Goal: Find contact information: Find contact information

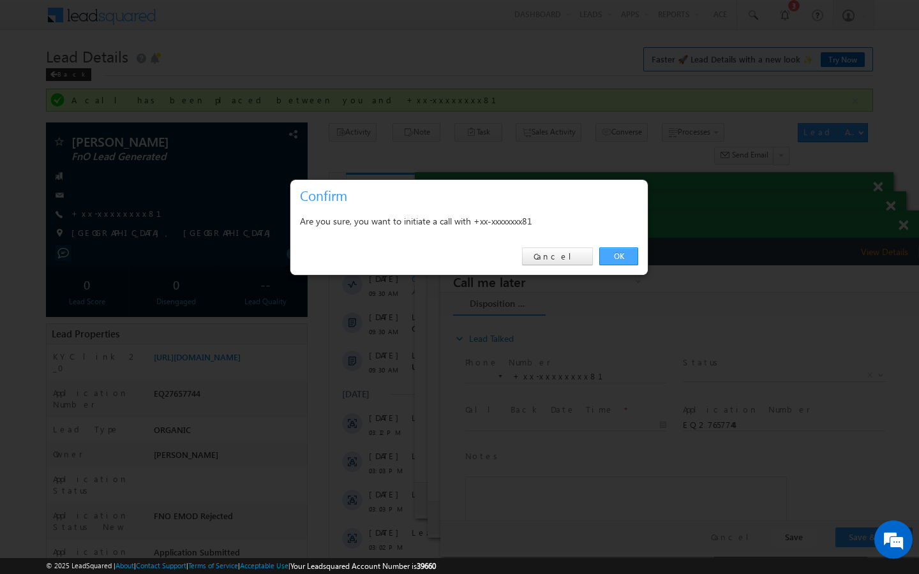
click at [616, 260] on link "OK" at bounding box center [618, 256] width 39 height 18
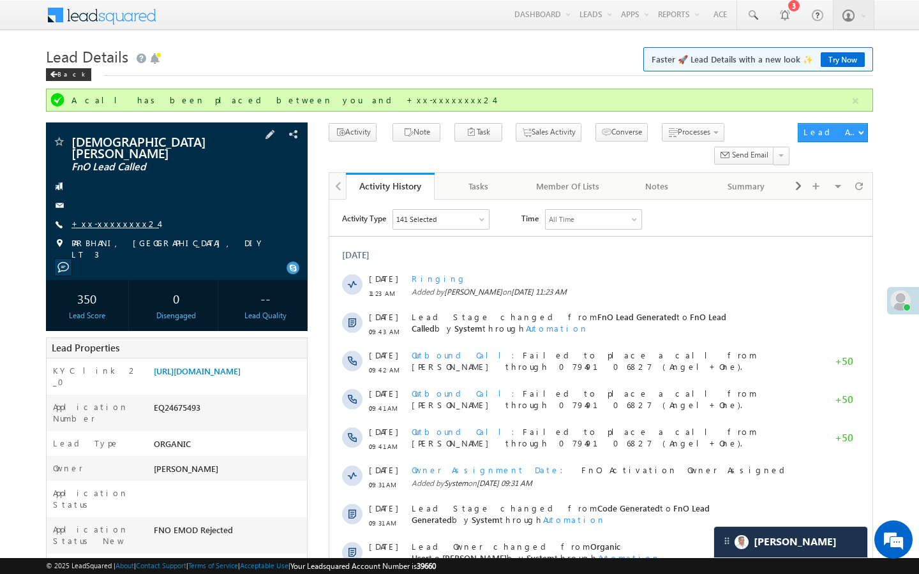
click at [114, 218] on link "+xx-xxxxxxxx24" at bounding box center [114, 223] width 87 height 11
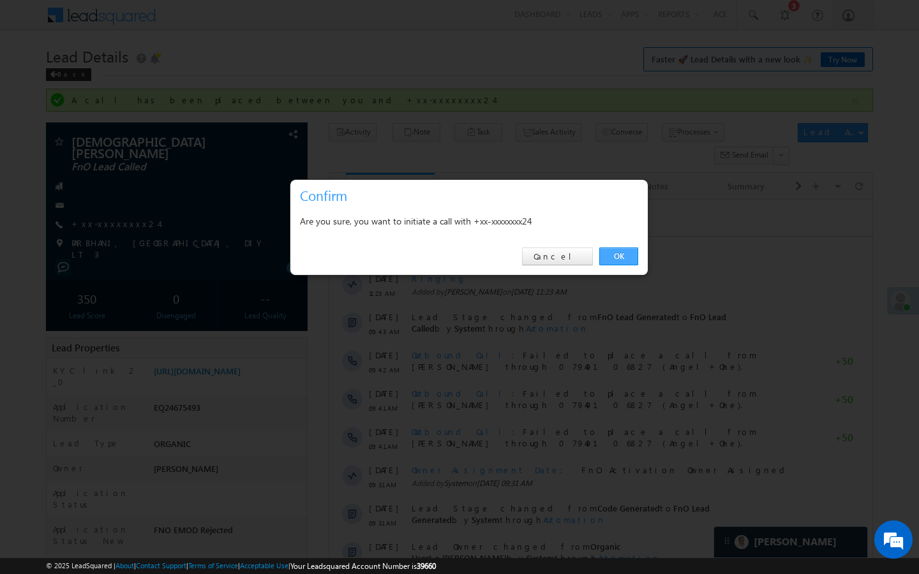
click at [629, 258] on link "OK" at bounding box center [618, 256] width 39 height 18
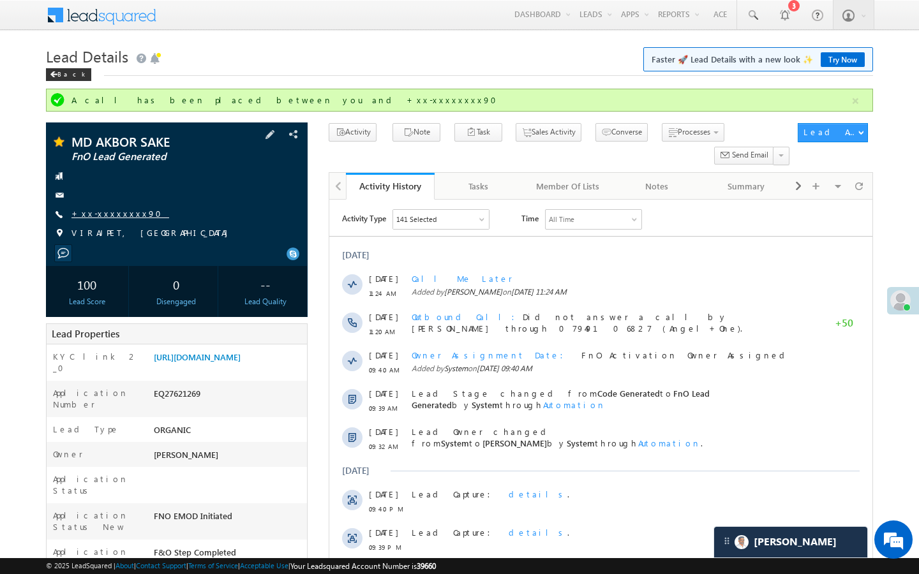
click at [107, 212] on link "+xx-xxxxxxxx90" at bounding box center [120, 213] width 98 height 11
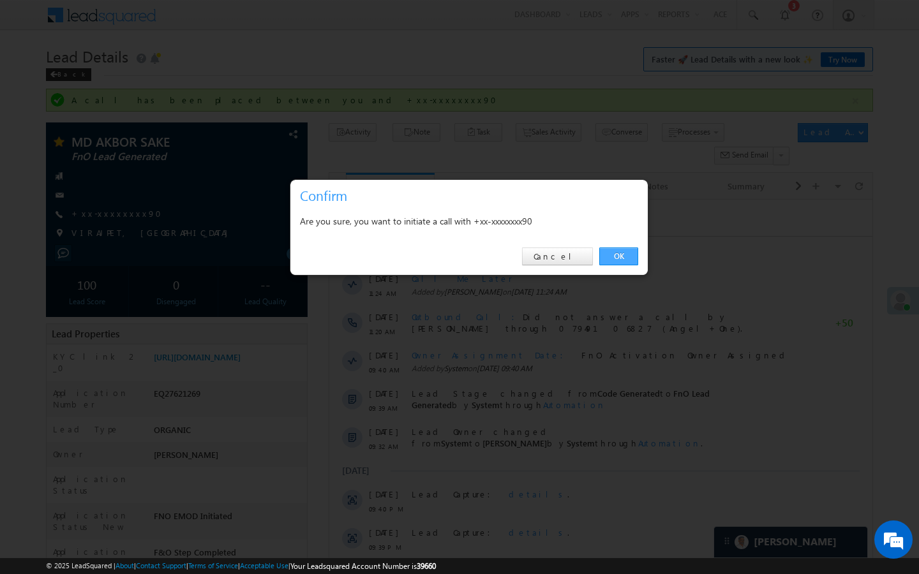
click at [623, 263] on link "OK" at bounding box center [618, 256] width 39 height 18
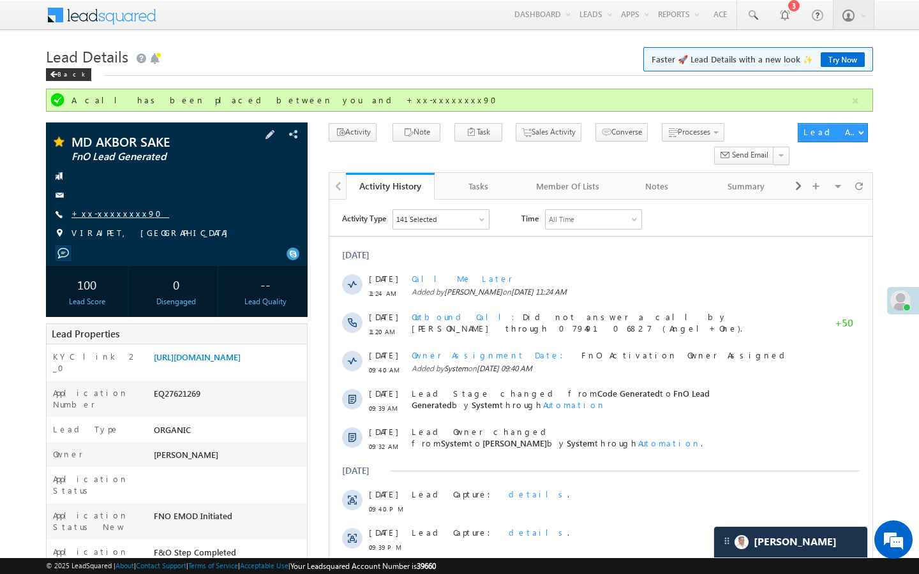
click at [115, 217] on link "+xx-xxxxxxxx90" at bounding box center [120, 213] width 98 height 11
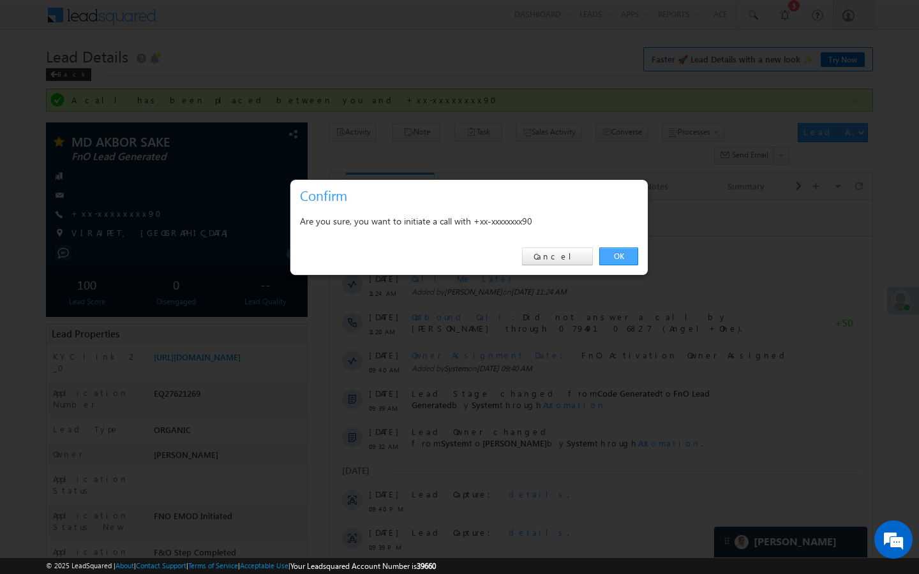
click at [631, 257] on link "OK" at bounding box center [618, 256] width 39 height 18
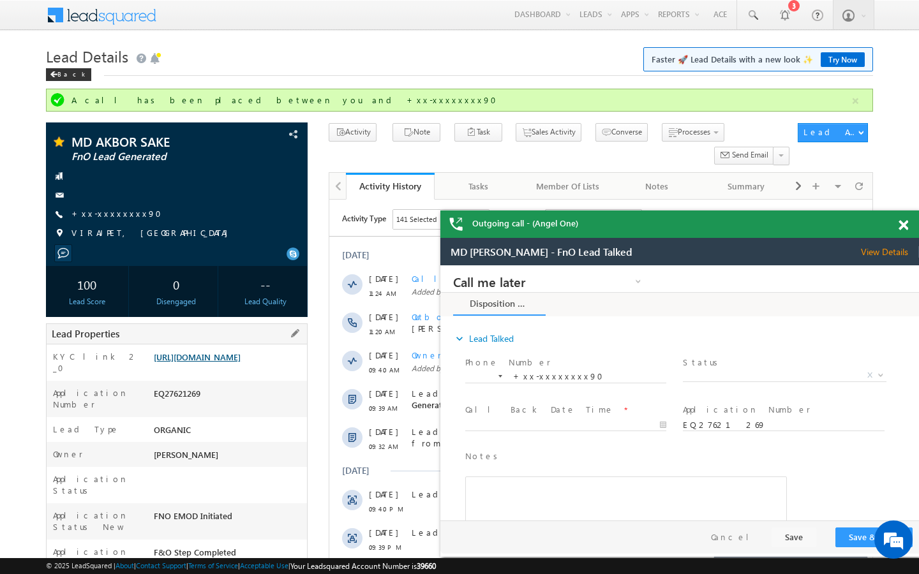
click at [232, 362] on link "https://angelbroking1-pk3em7sa.customui-test.leadsquared.com?leadId=c382b9ca-f7…" at bounding box center [197, 356] width 87 height 11
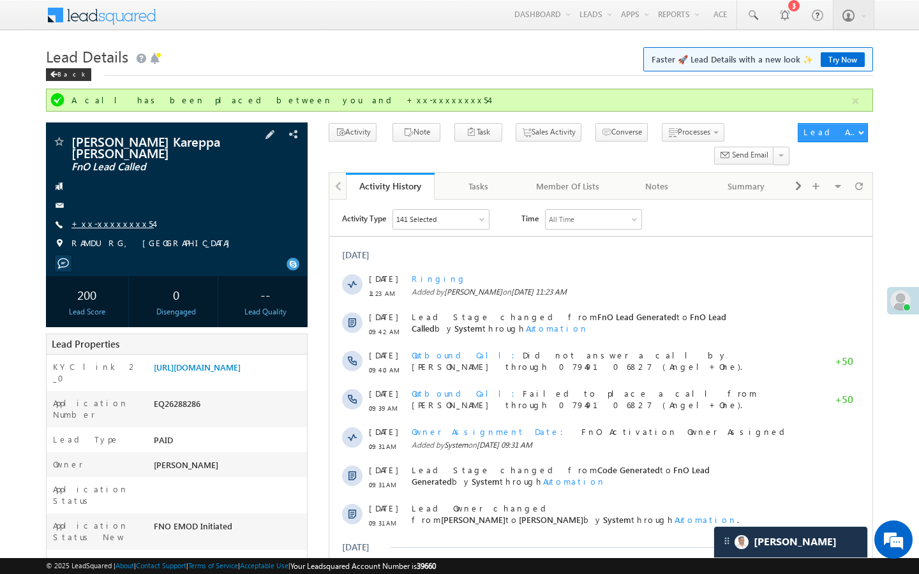
scroll to position [6307, 0]
click at [124, 218] on link "+xx-xxxxxxxx54" at bounding box center [112, 223] width 82 height 11
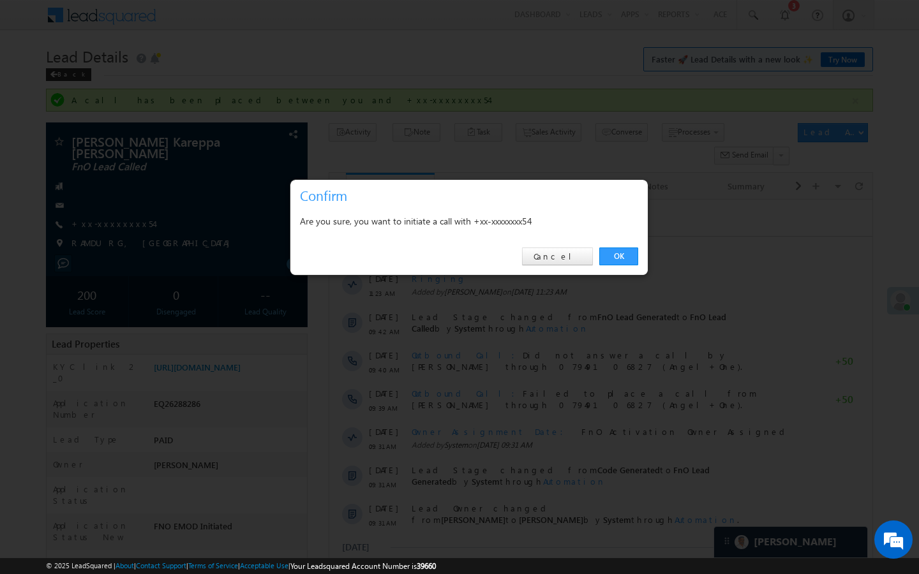
click at [641, 265] on div "OK Cancel" at bounding box center [468, 257] width 357 height 36
click at [635, 263] on link "OK" at bounding box center [618, 256] width 39 height 18
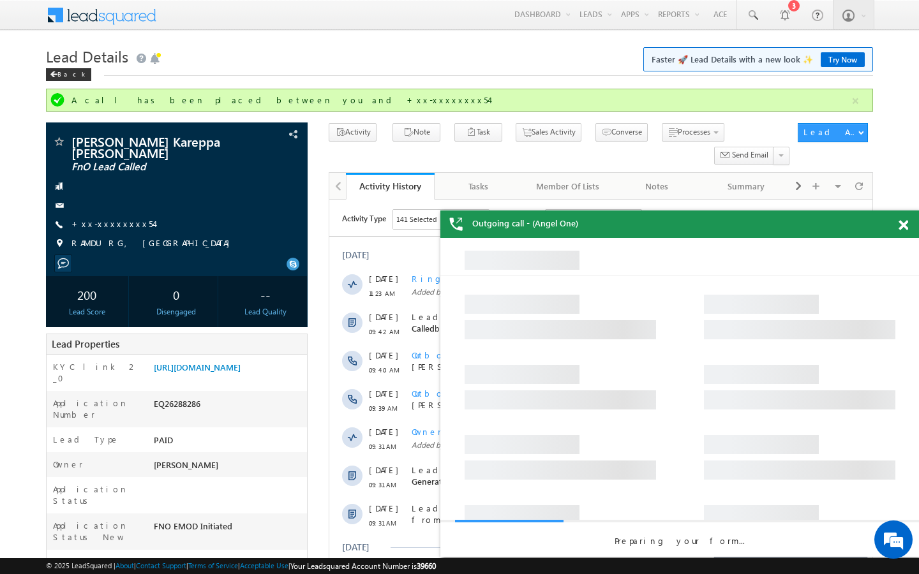
scroll to position [0, 0]
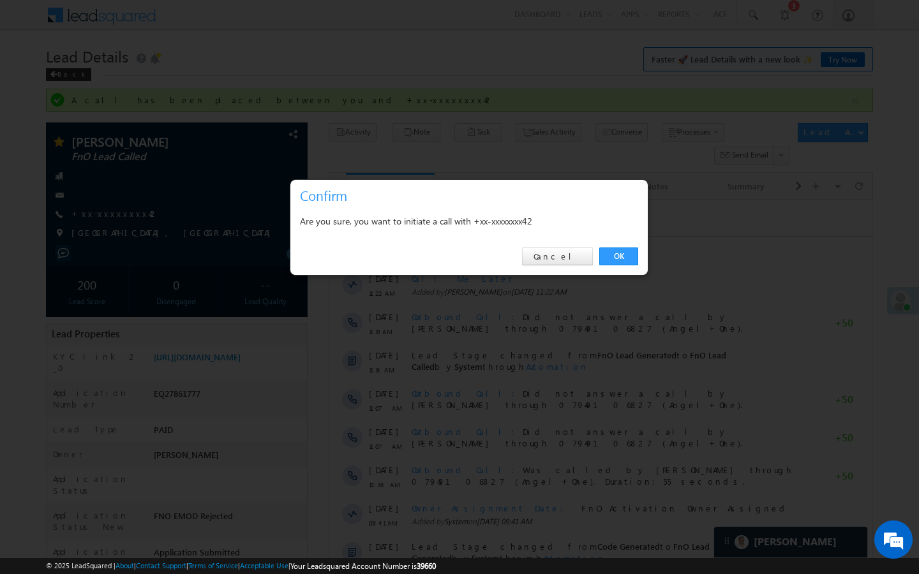
scroll to position [6307, 0]
click at [628, 260] on link "OK" at bounding box center [618, 256] width 39 height 18
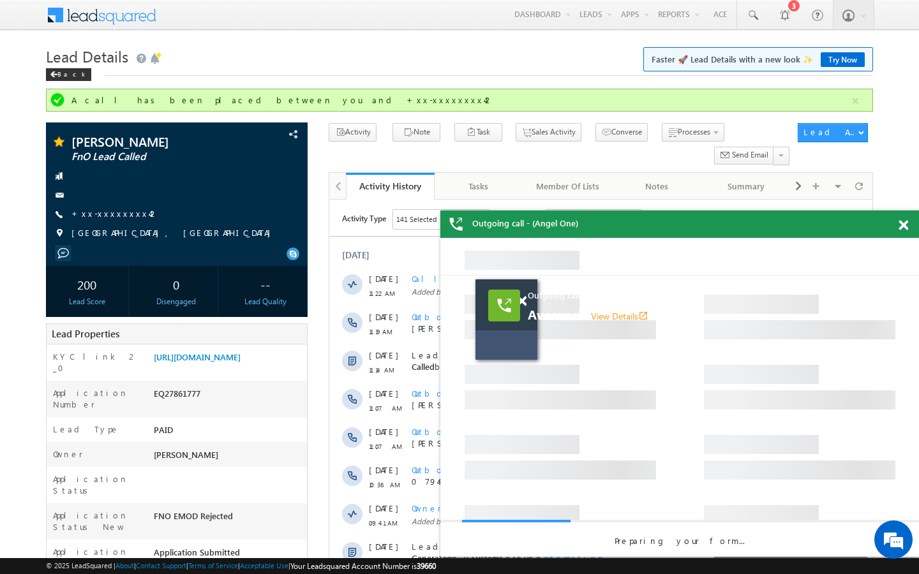
scroll to position [0, 0]
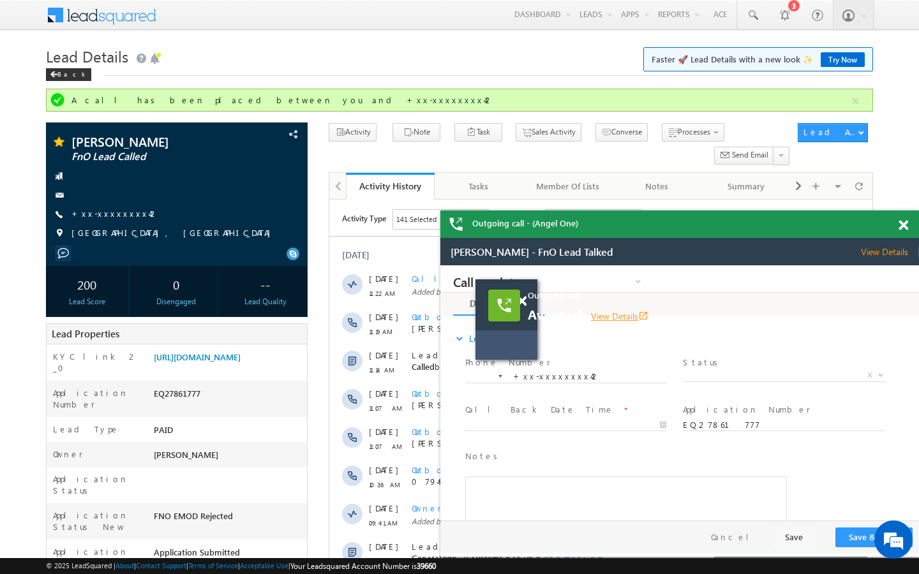
click at [623, 313] on link "View Details open_in_new" at bounding box center [619, 316] width 57 height 12
click at [240, 362] on link "https://angelbroking1-pk3em7sa.customui-test.leadsquared.com?leadId=04b9e527-06…" at bounding box center [197, 356] width 87 height 11
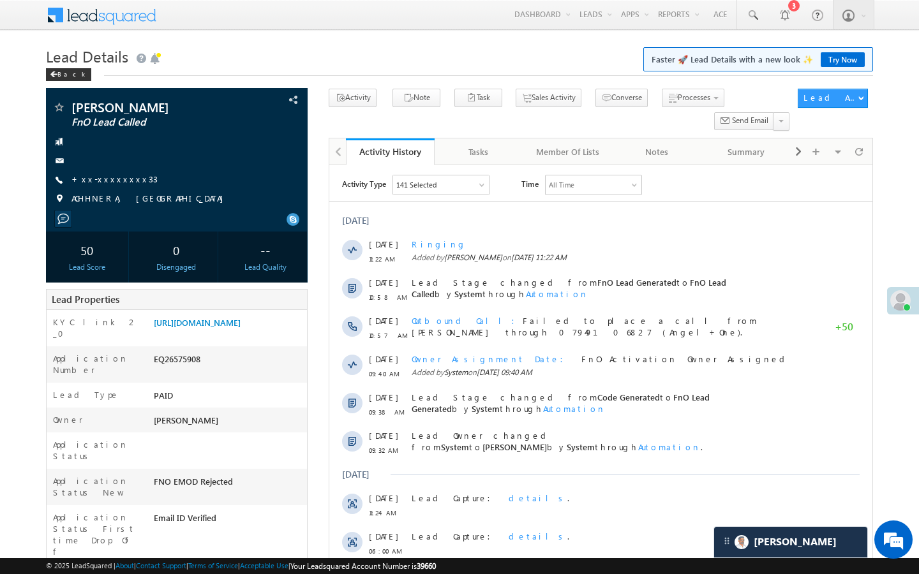
scroll to position [6584, 0]
click at [118, 177] on link "+xx-xxxxxxxx33" at bounding box center [114, 179] width 86 height 11
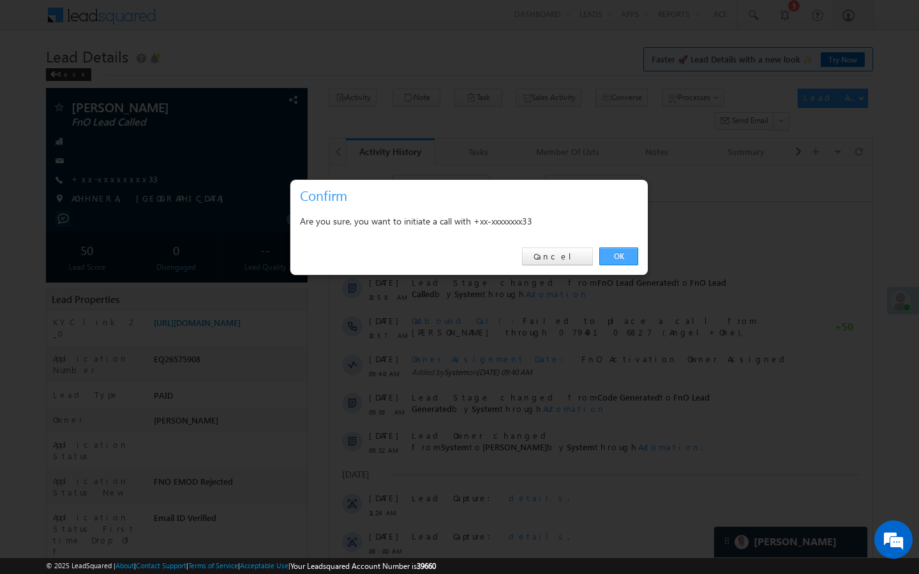
click at [614, 255] on link "OK" at bounding box center [618, 256] width 39 height 18
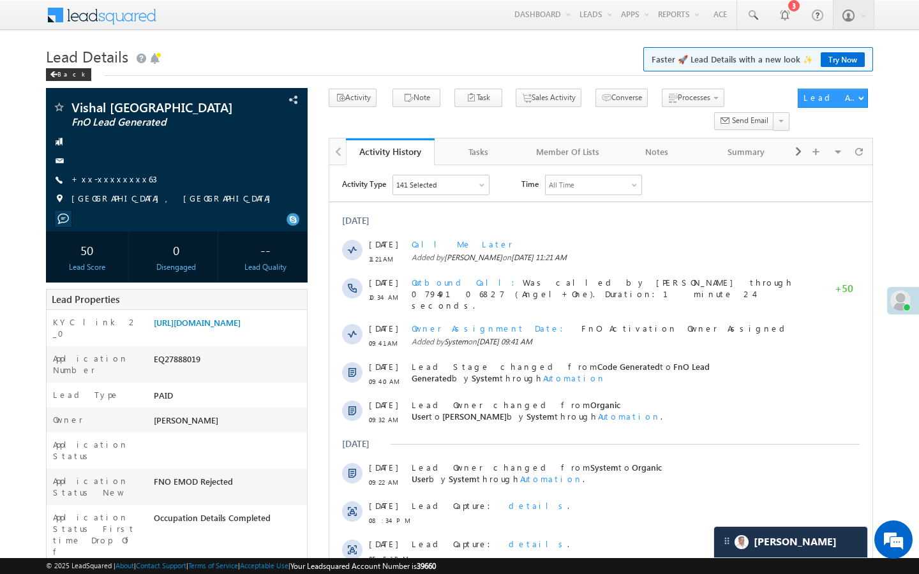
scroll to position [6584, 0]
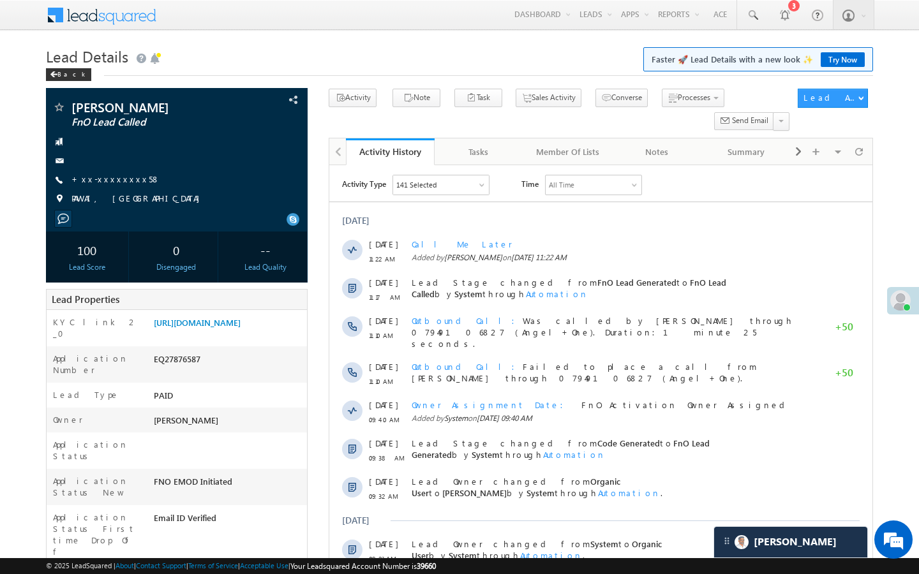
scroll to position [6584, 0]
click at [105, 177] on link "+xx-xxxxxxxx58" at bounding box center [115, 179] width 89 height 11
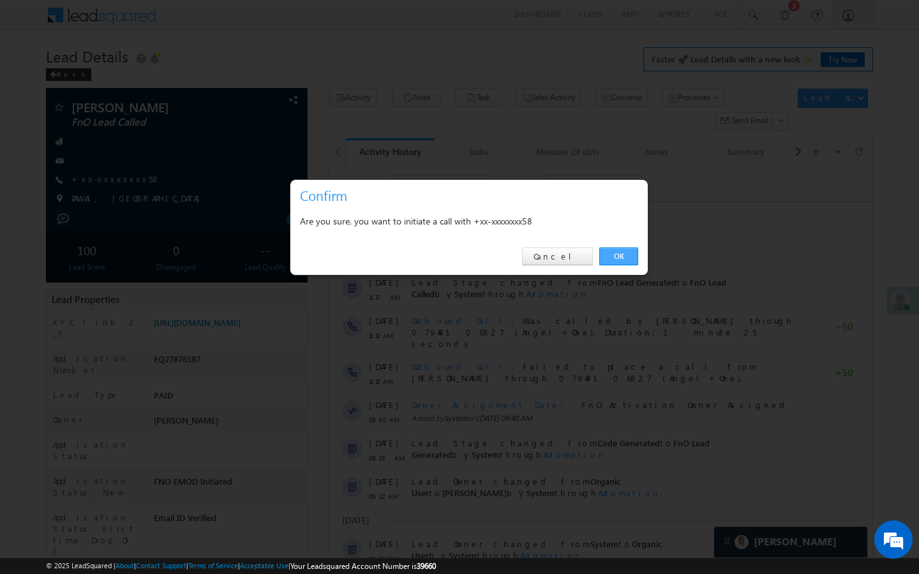
click at [630, 256] on link "OK" at bounding box center [618, 256] width 39 height 18
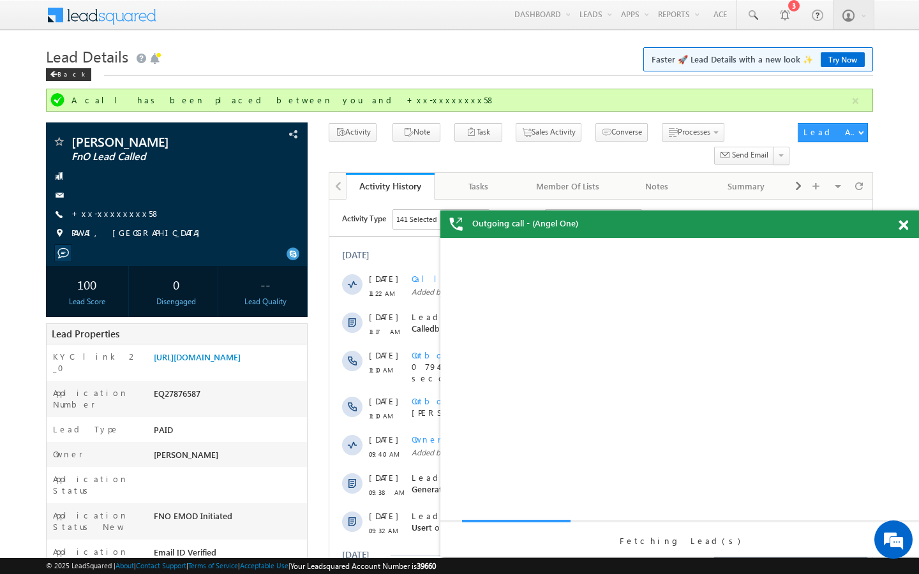
scroll to position [0, 0]
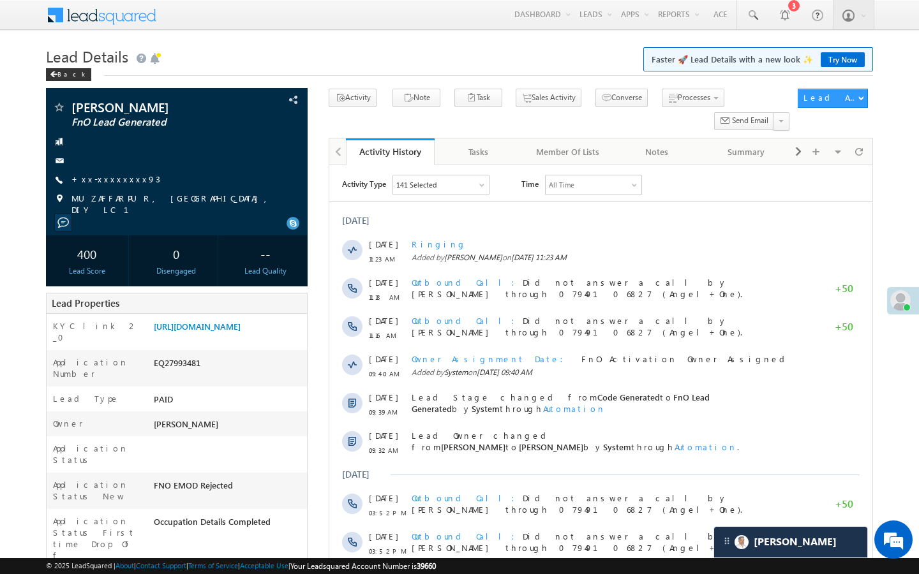
scroll to position [6584, 0]
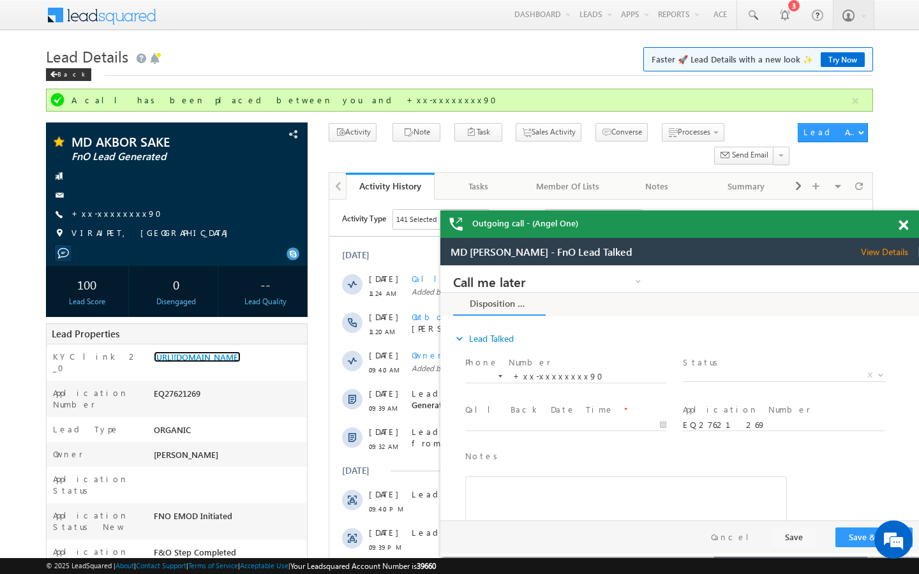
scroll to position [6584, 0]
